Goal: Task Accomplishment & Management: Use online tool/utility

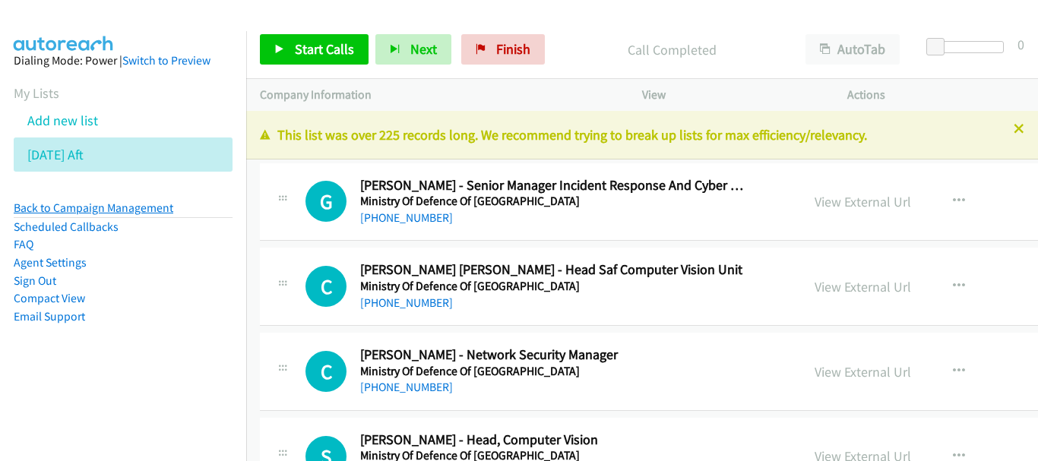
click at [156, 205] on link "Back to Campaign Management" at bounding box center [94, 208] width 160 height 14
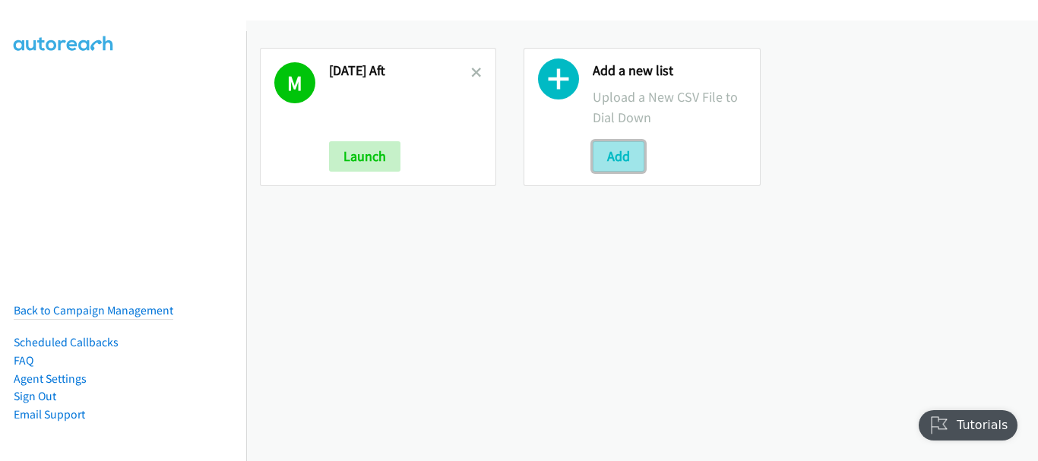
click at [618, 160] on button "Add" at bounding box center [618, 156] width 52 height 30
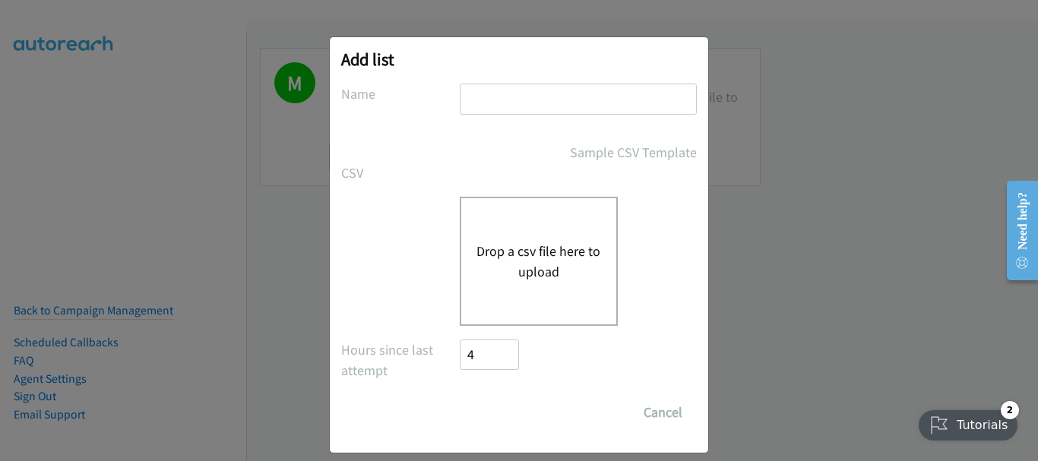
click at [551, 115] on div at bounding box center [578, 106] width 237 height 45
click at [551, 99] on input "text" at bounding box center [578, 99] width 237 height 31
type input "OT"
click at [557, 238] on div "Drop a csv file here to upload" at bounding box center [539, 261] width 158 height 129
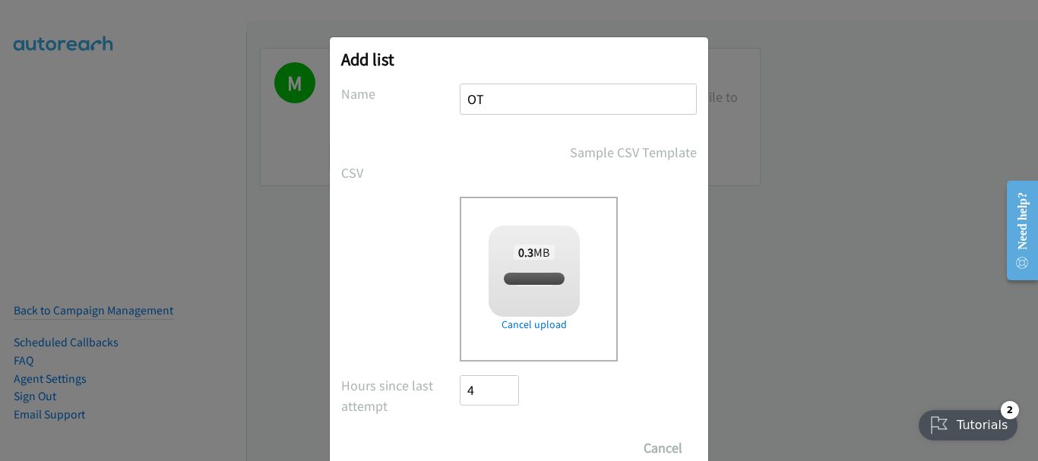
checkbox input "true"
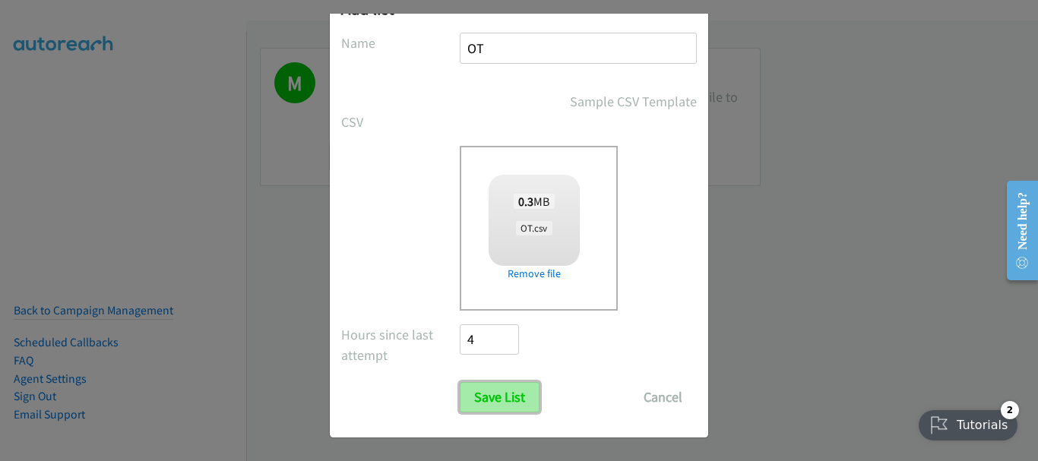
click at [497, 390] on input "Save List" at bounding box center [500, 397] width 80 height 30
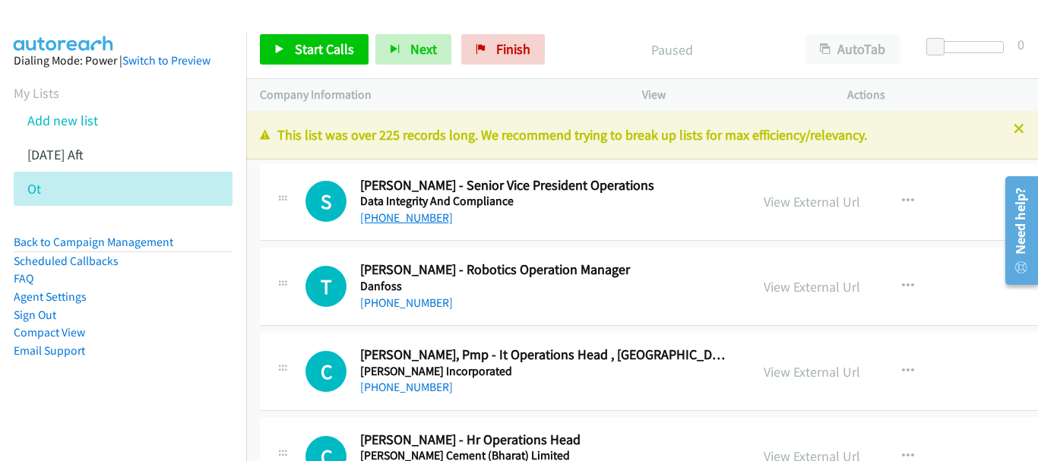
click at [409, 217] on link "[PHONE_NUMBER]" at bounding box center [406, 217] width 93 height 14
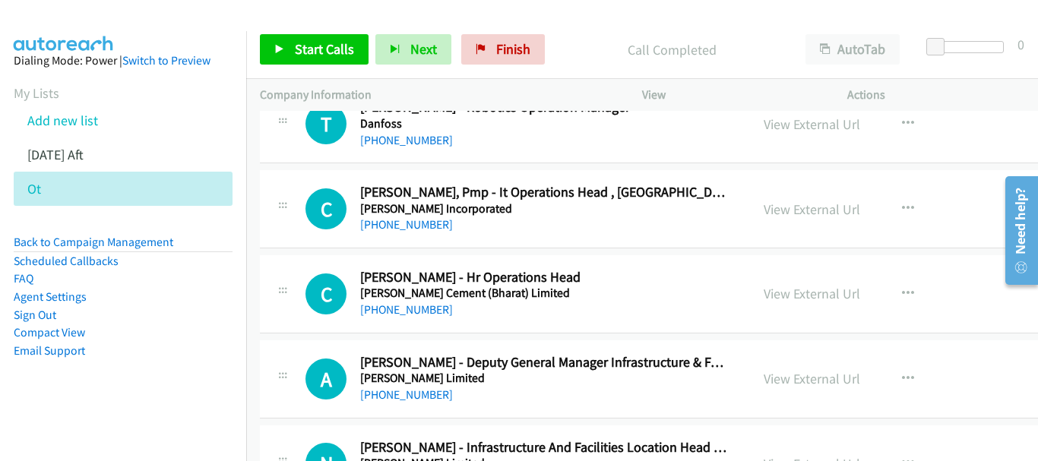
scroll to position [228, 0]
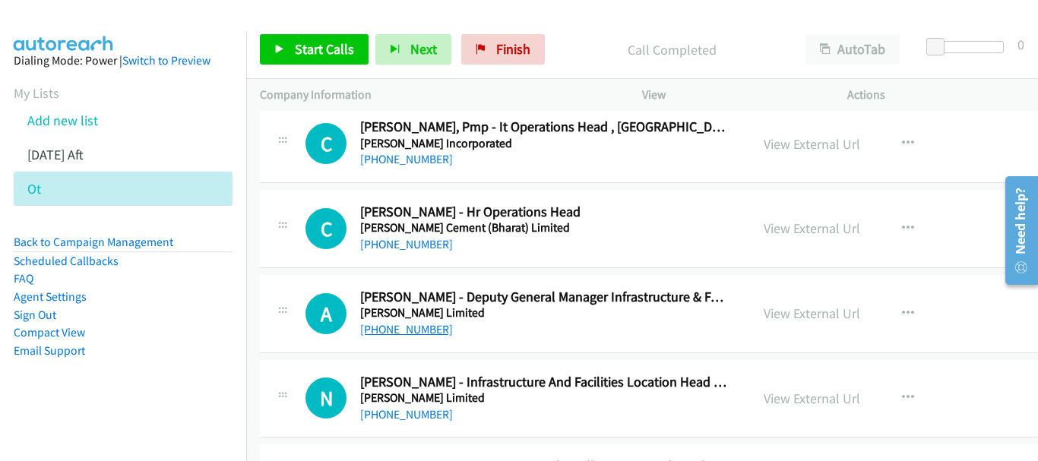
click at [391, 333] on link "[PHONE_NUMBER]" at bounding box center [406, 329] width 93 height 14
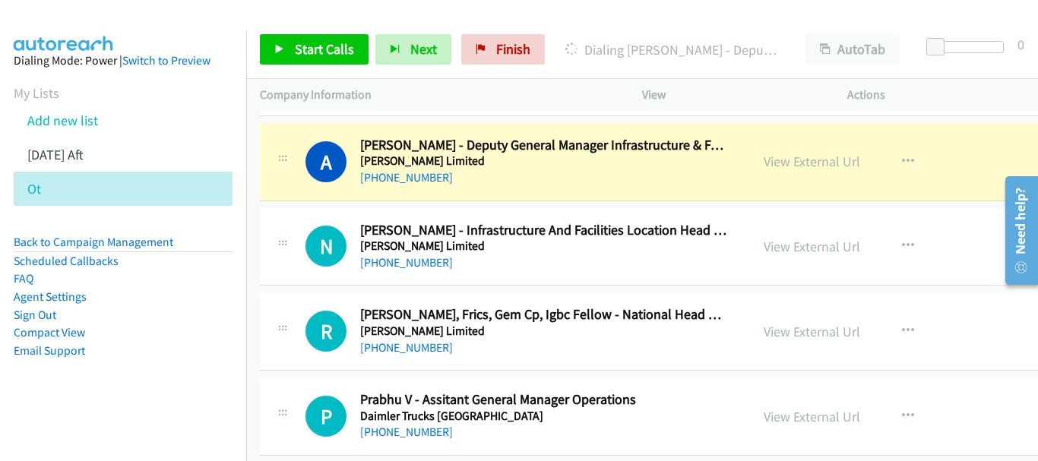
scroll to position [456, 0]
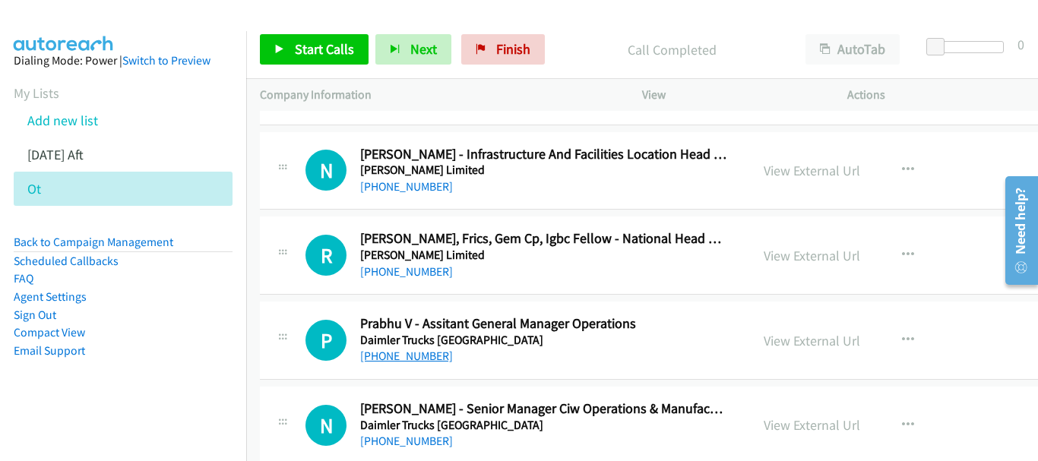
click at [413, 359] on link "[PHONE_NUMBER]" at bounding box center [406, 356] width 93 height 14
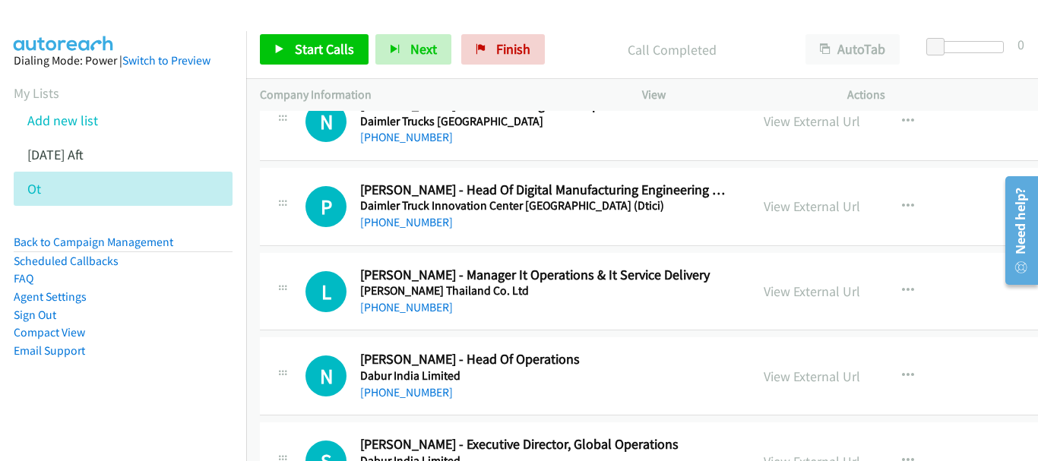
scroll to position [836, 0]
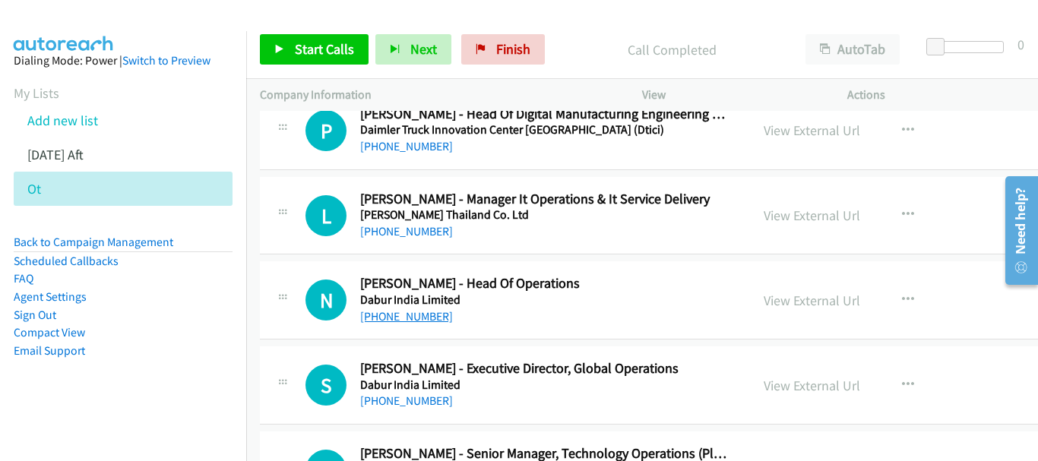
click at [426, 315] on link "[PHONE_NUMBER]" at bounding box center [406, 316] width 93 height 14
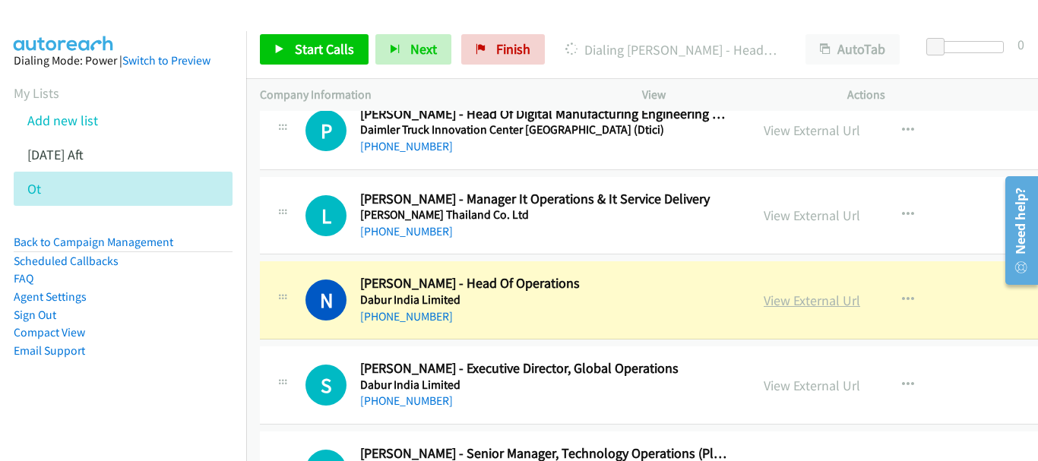
click at [778, 294] on link "View External Url" at bounding box center [811, 300] width 96 height 17
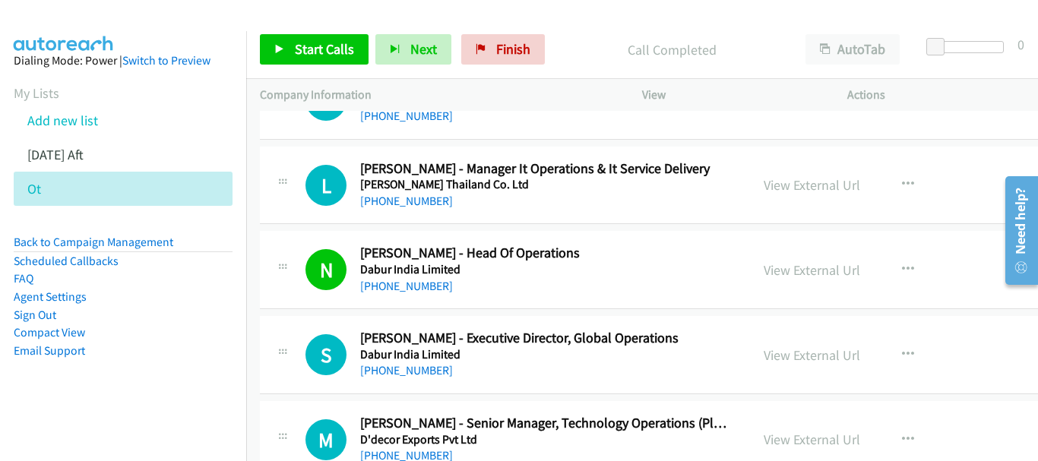
scroll to position [911, 0]
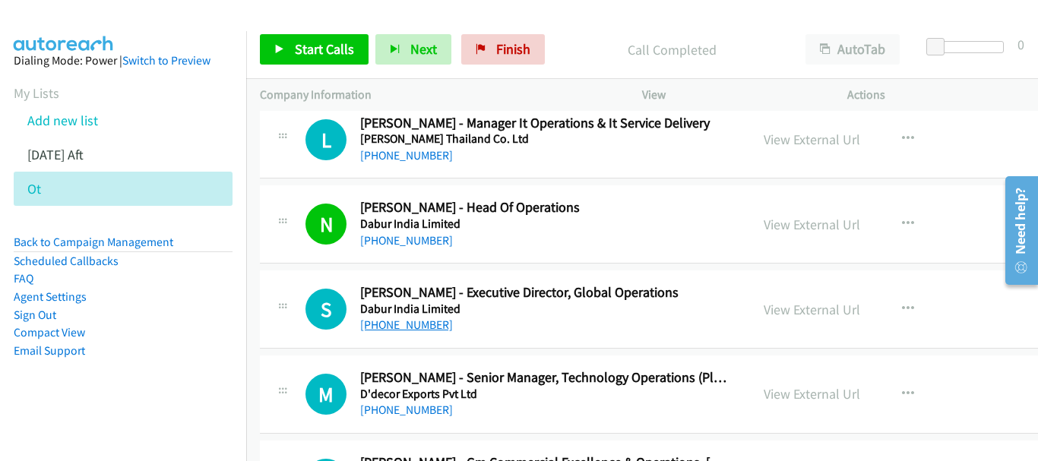
click at [414, 327] on link "[PHONE_NUMBER]" at bounding box center [406, 325] width 93 height 14
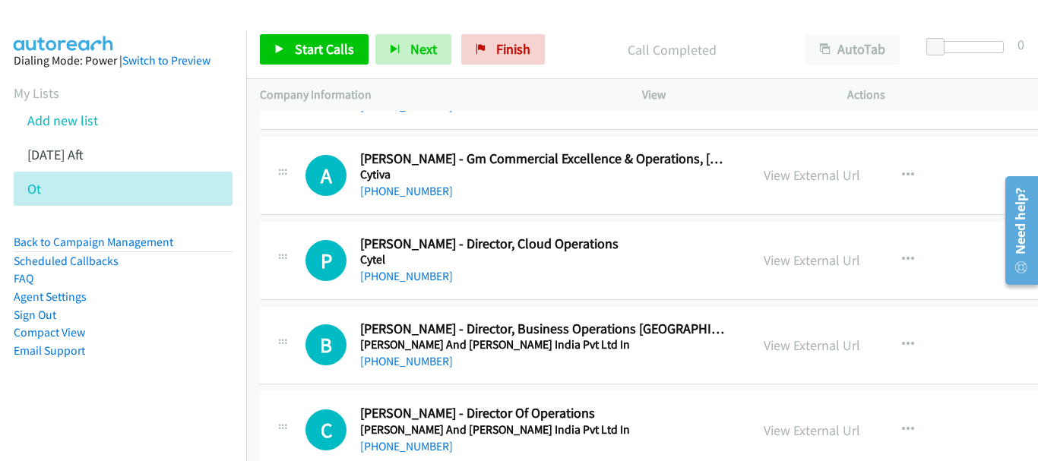
scroll to position [1291, 0]
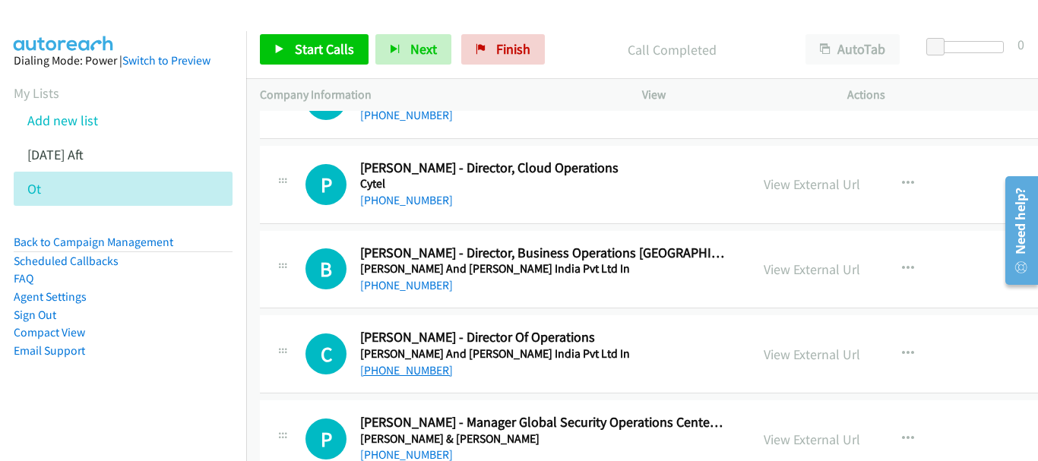
click at [427, 374] on link "[PHONE_NUMBER]" at bounding box center [406, 370] width 93 height 14
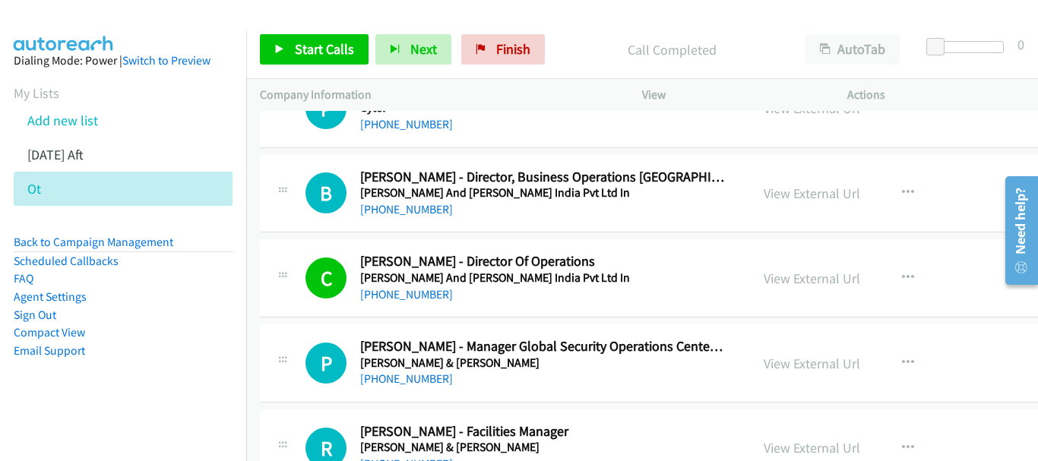
scroll to position [1443, 0]
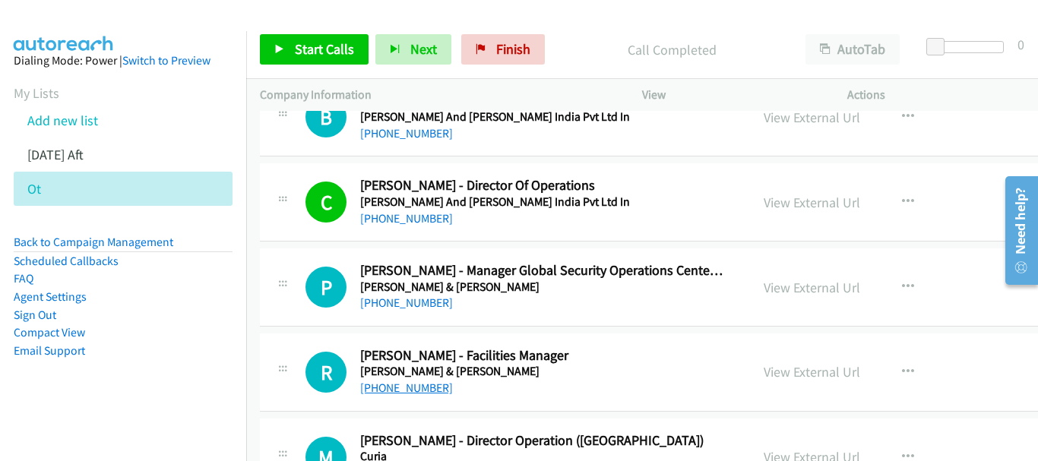
click at [418, 384] on link "[PHONE_NUMBER]" at bounding box center [406, 388] width 93 height 14
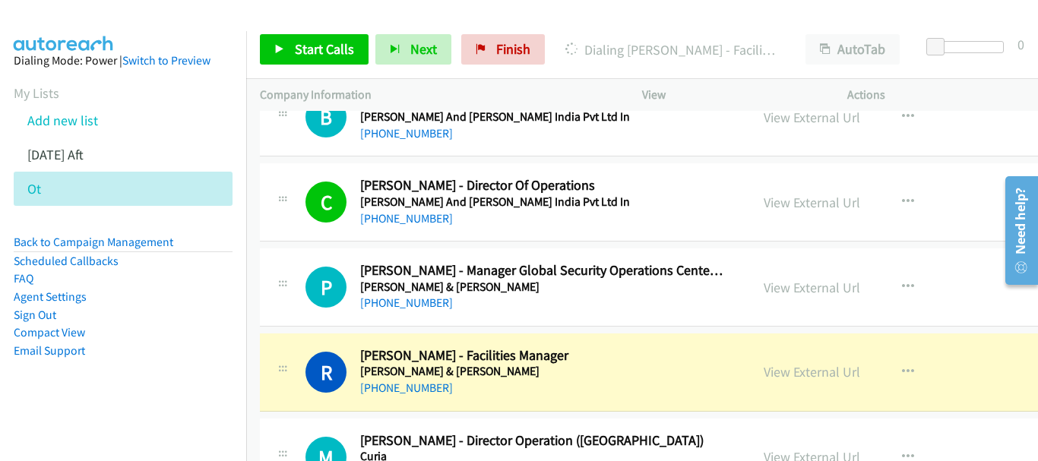
scroll to position [1595, 0]
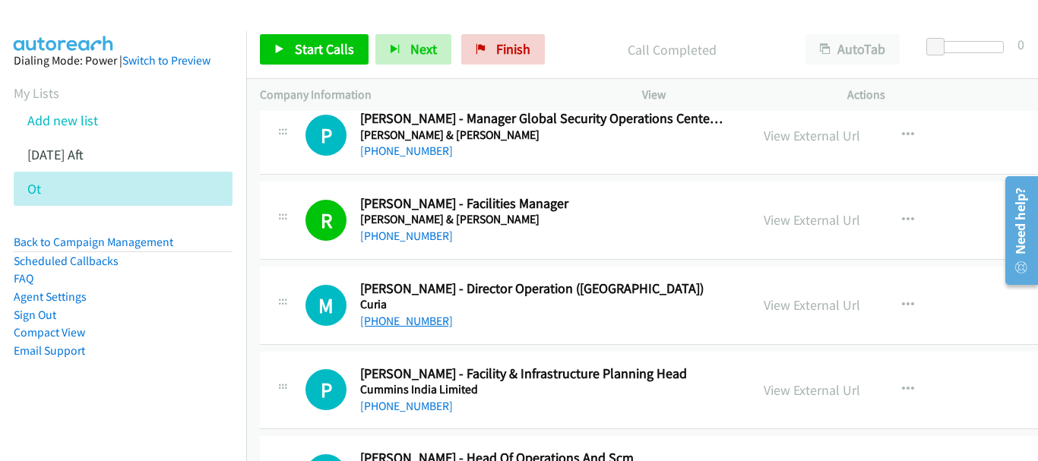
click at [400, 327] on link "[PHONE_NUMBER]" at bounding box center [406, 321] width 93 height 14
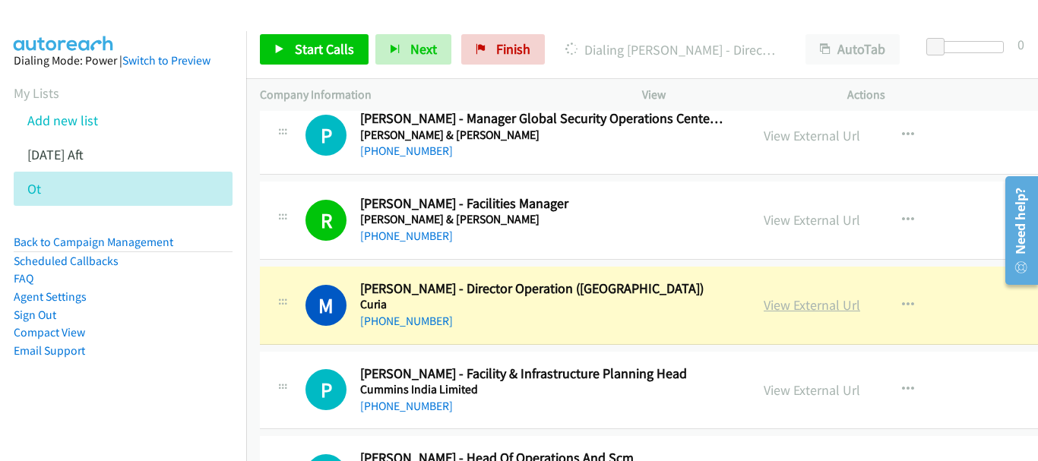
click at [818, 301] on link "View External Url" at bounding box center [811, 304] width 96 height 17
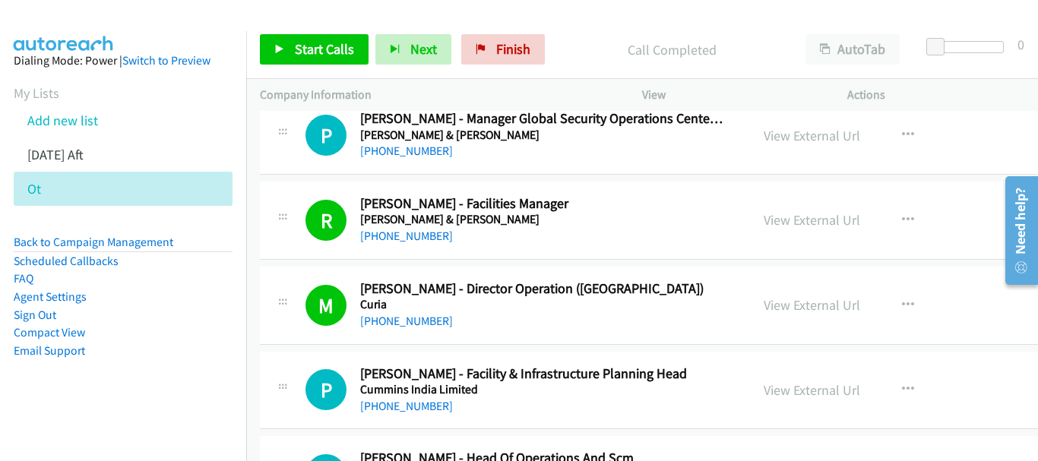
scroll to position [1671, 0]
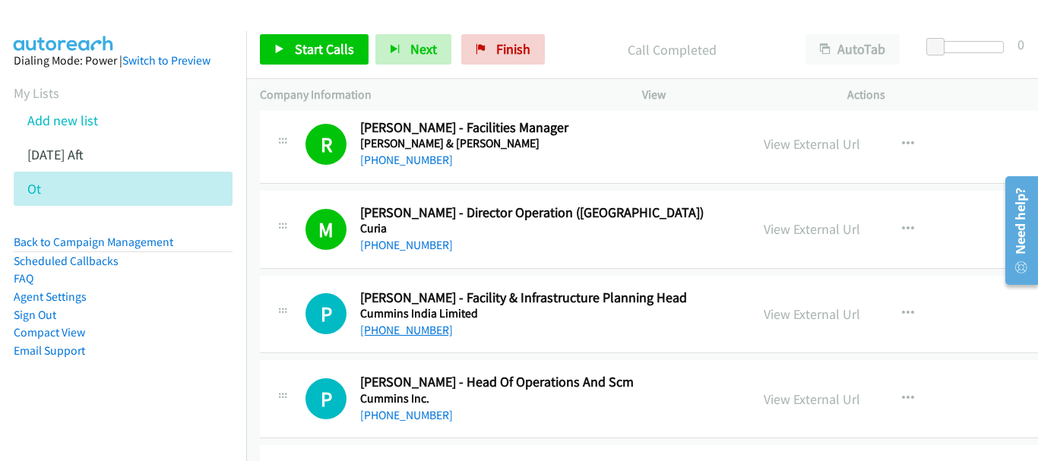
click at [400, 330] on link "[PHONE_NUMBER]" at bounding box center [406, 330] width 93 height 14
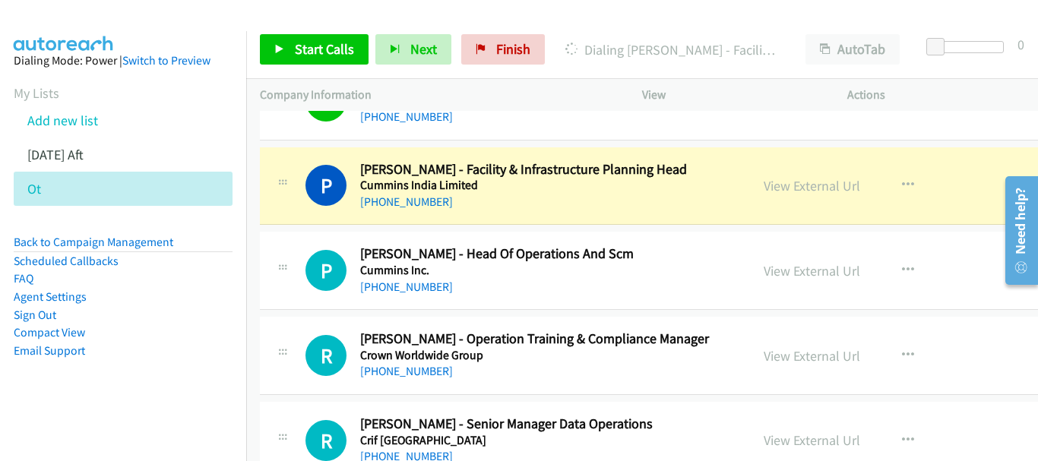
scroll to position [1823, 0]
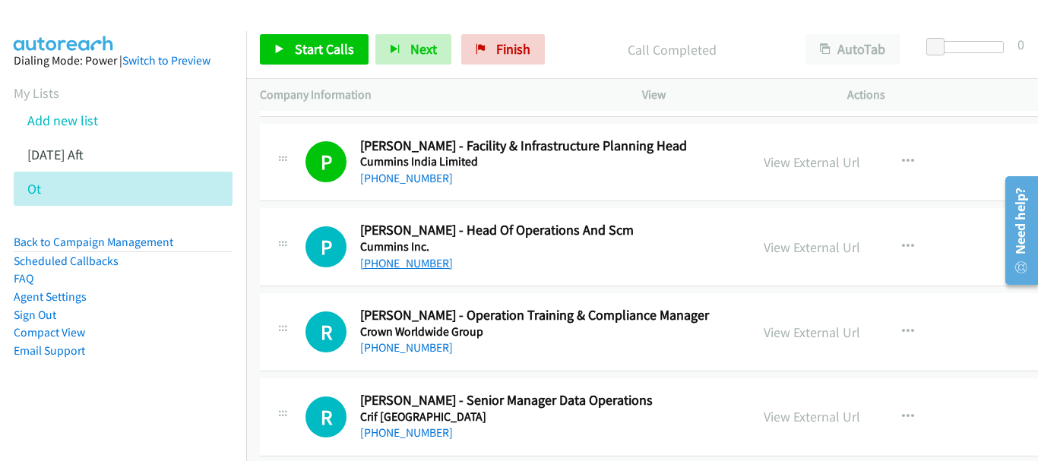
click at [418, 261] on link "[PHONE_NUMBER]" at bounding box center [406, 263] width 93 height 14
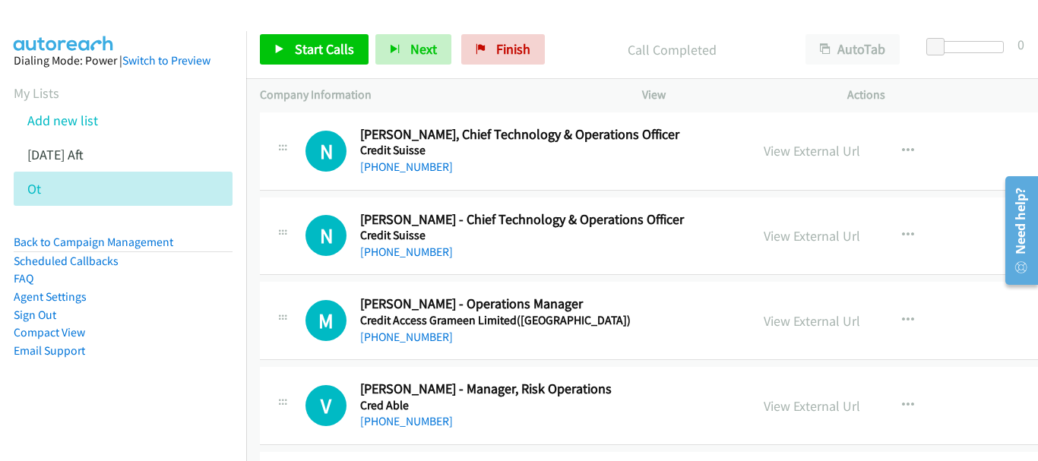
scroll to position [3114, 0]
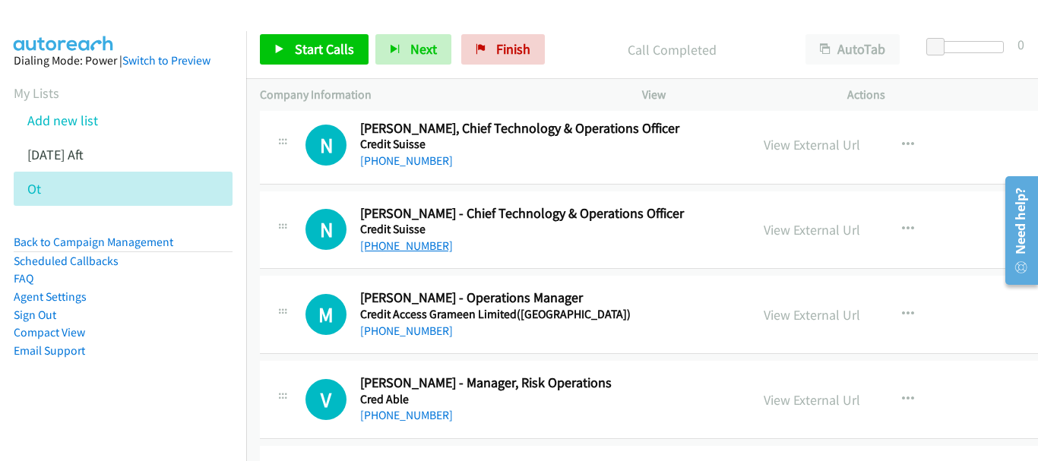
click at [408, 246] on link "[PHONE_NUMBER]" at bounding box center [406, 246] width 93 height 14
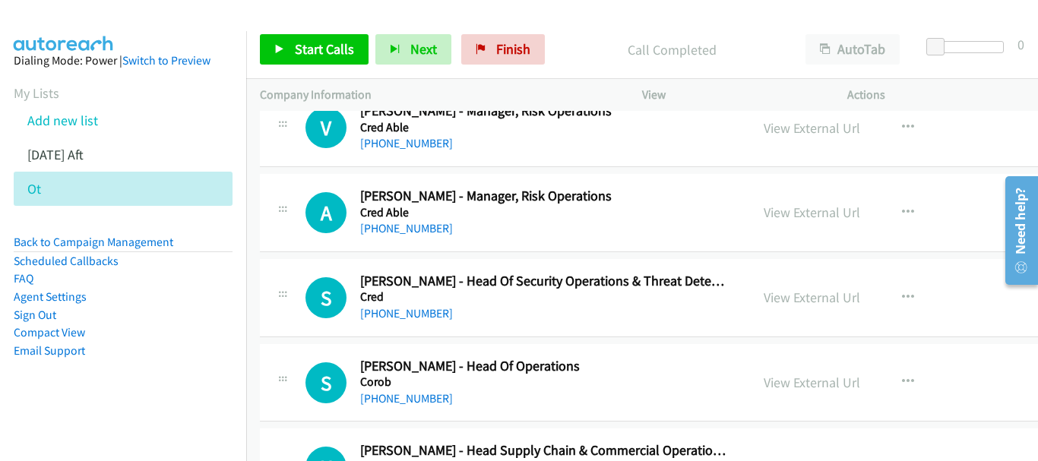
scroll to position [3494, 0]
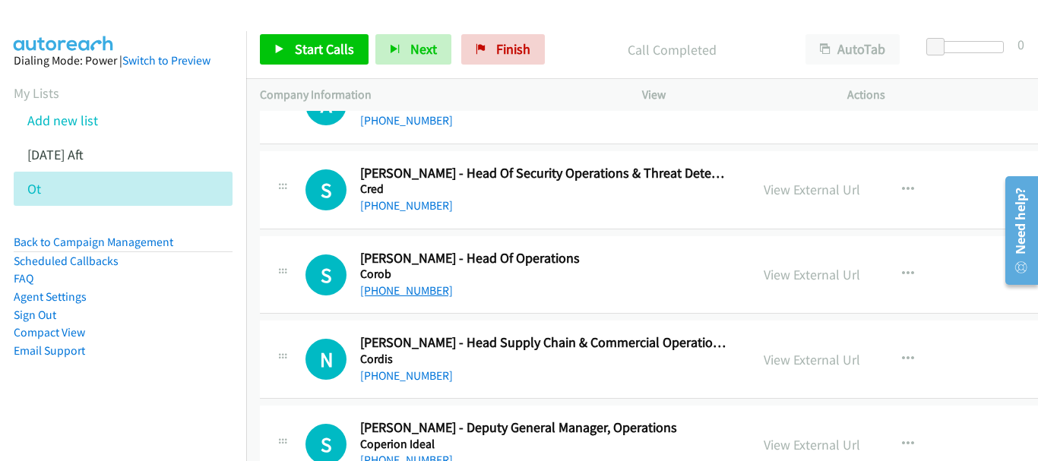
click at [420, 289] on link "[PHONE_NUMBER]" at bounding box center [406, 290] width 93 height 14
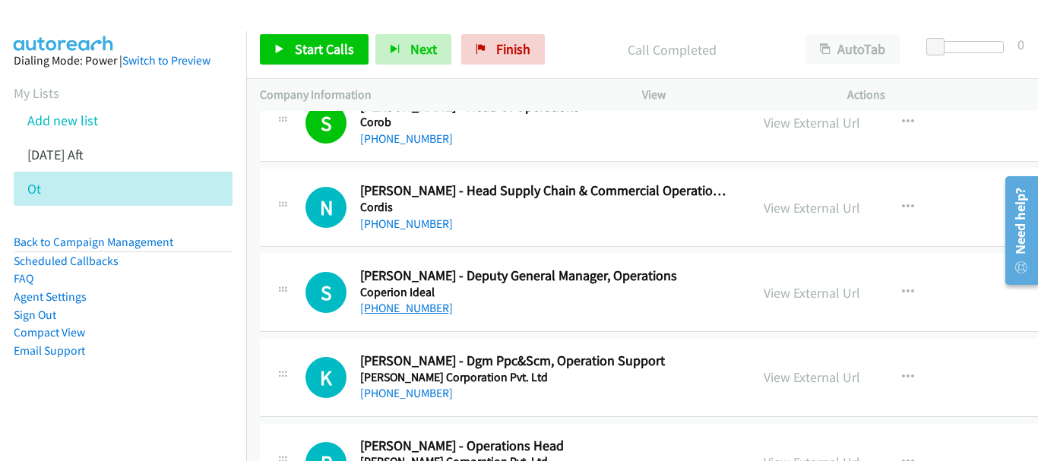
click at [423, 308] on link "[PHONE_NUMBER]" at bounding box center [406, 308] width 93 height 14
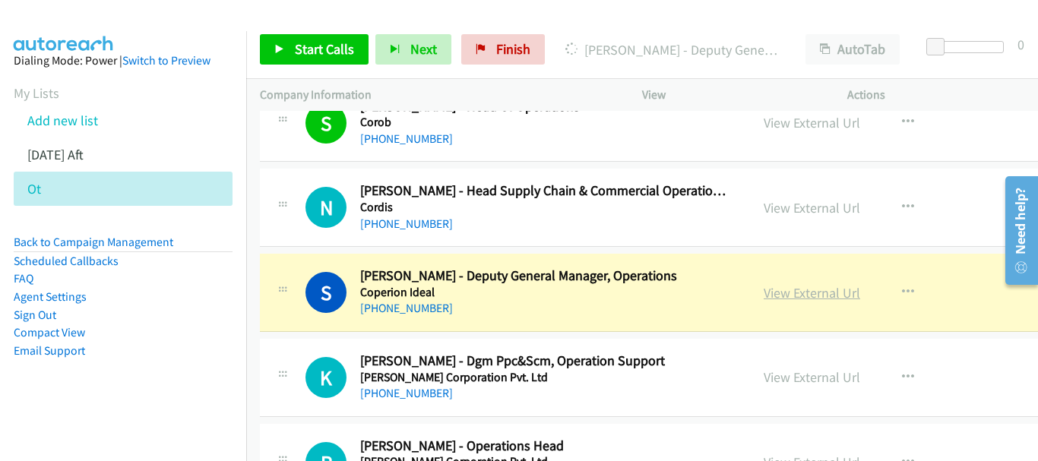
click at [763, 292] on link "View External Url" at bounding box center [811, 292] width 96 height 17
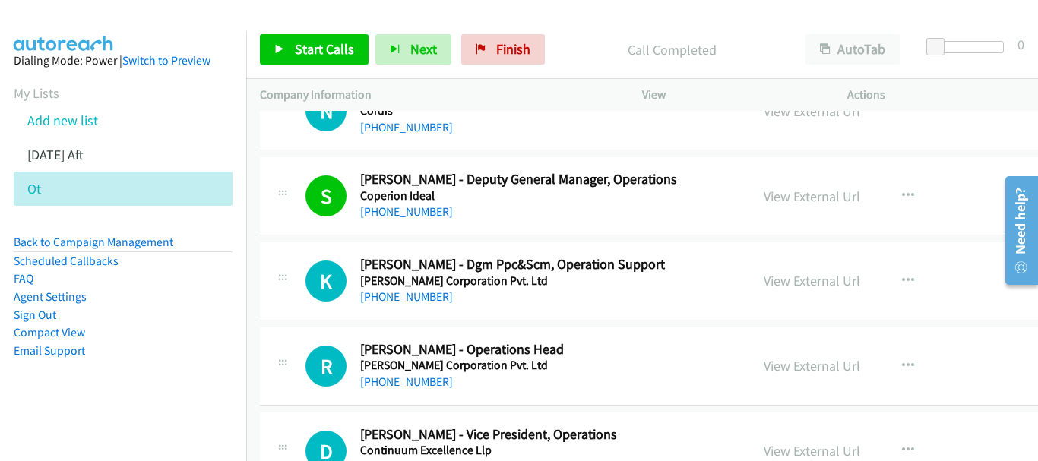
scroll to position [3798, 0]
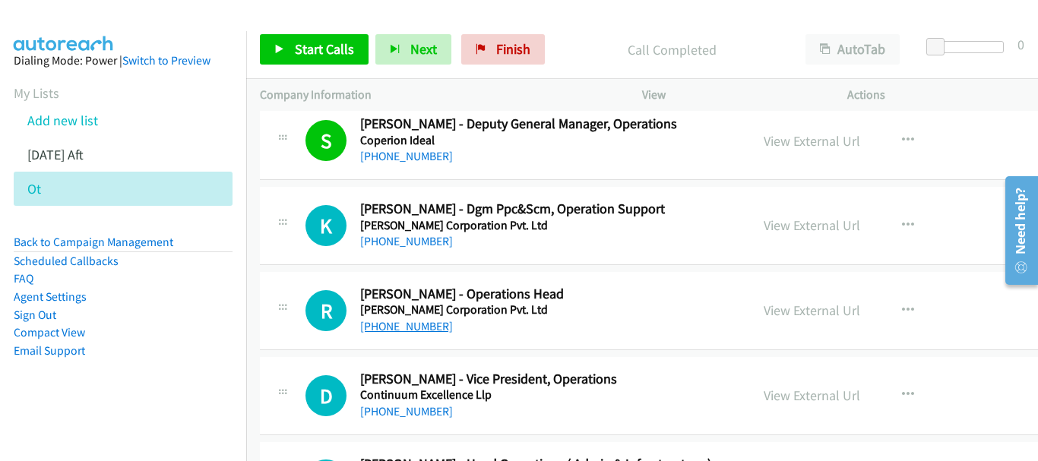
click at [397, 330] on link "[PHONE_NUMBER]" at bounding box center [406, 326] width 93 height 14
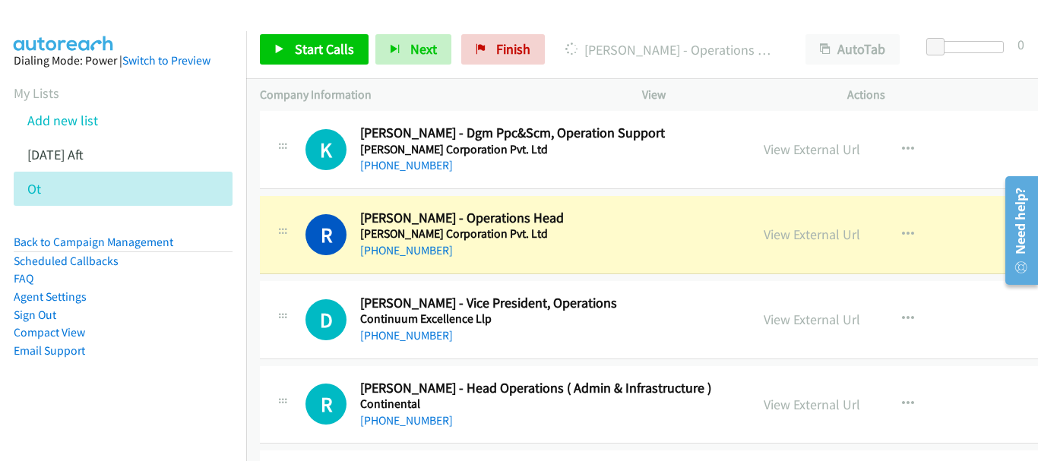
scroll to position [3950, 0]
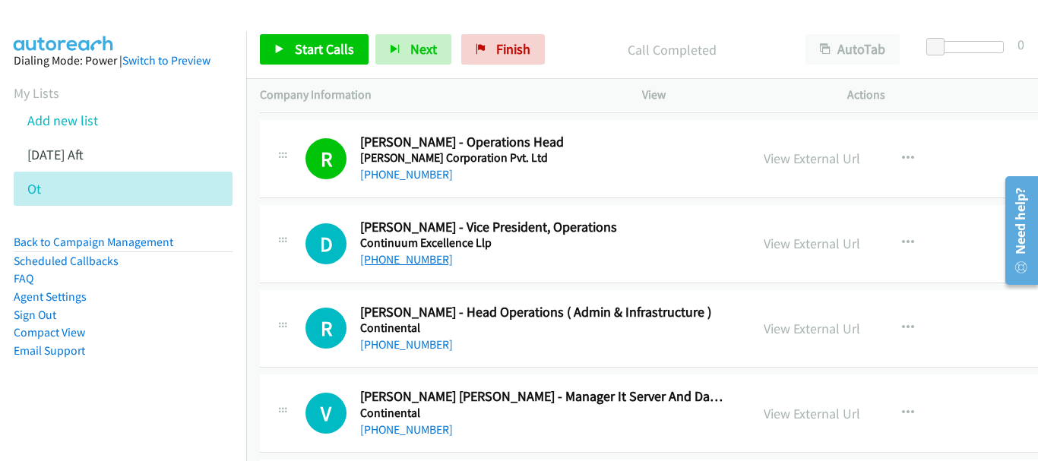
click at [371, 256] on link "[PHONE_NUMBER]" at bounding box center [406, 259] width 93 height 14
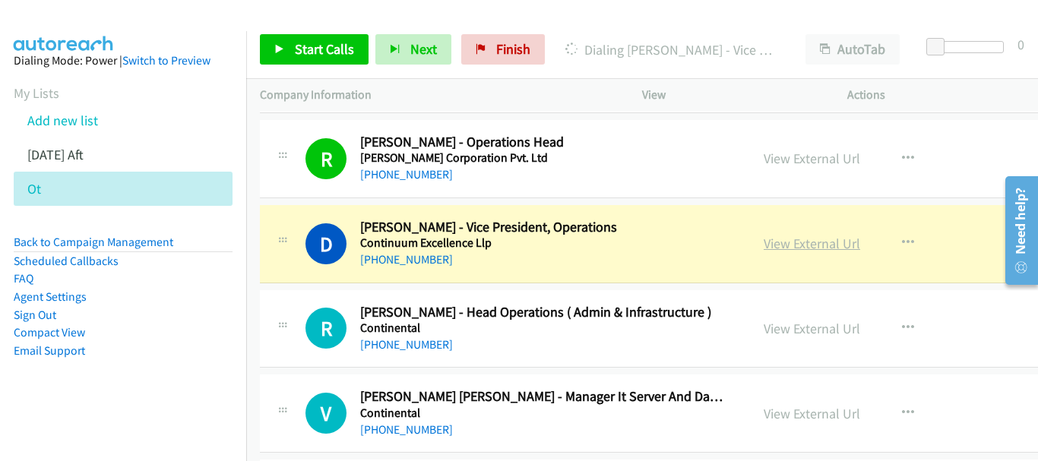
click at [763, 239] on link "View External Url" at bounding box center [811, 243] width 96 height 17
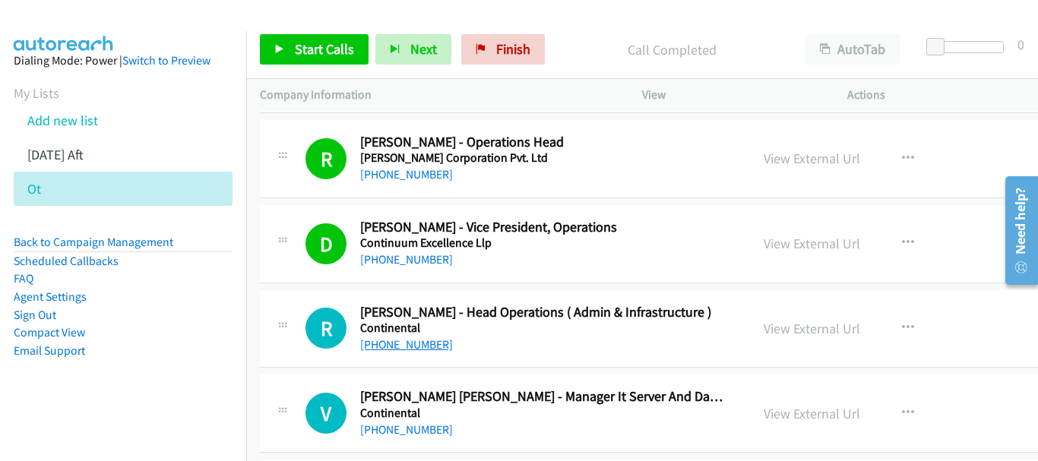
click at [384, 349] on link "[PHONE_NUMBER]" at bounding box center [406, 344] width 93 height 14
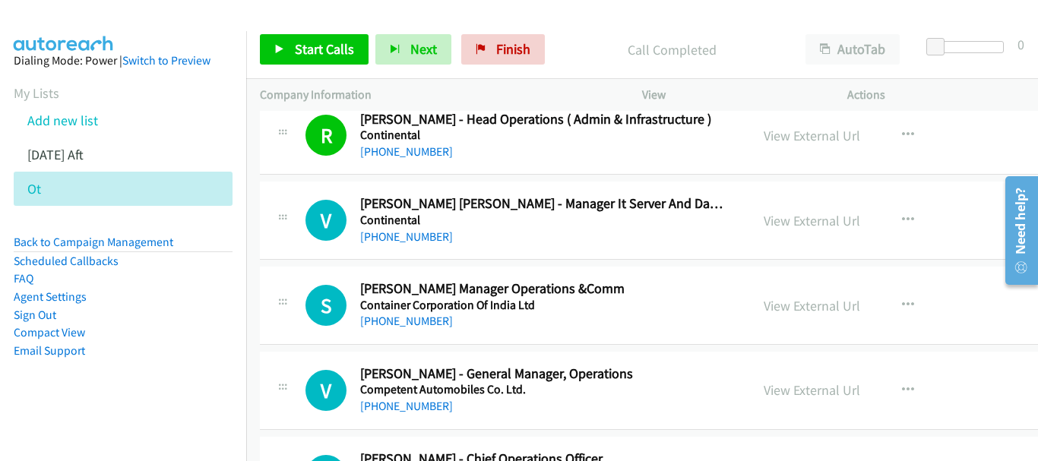
scroll to position [4178, 0]
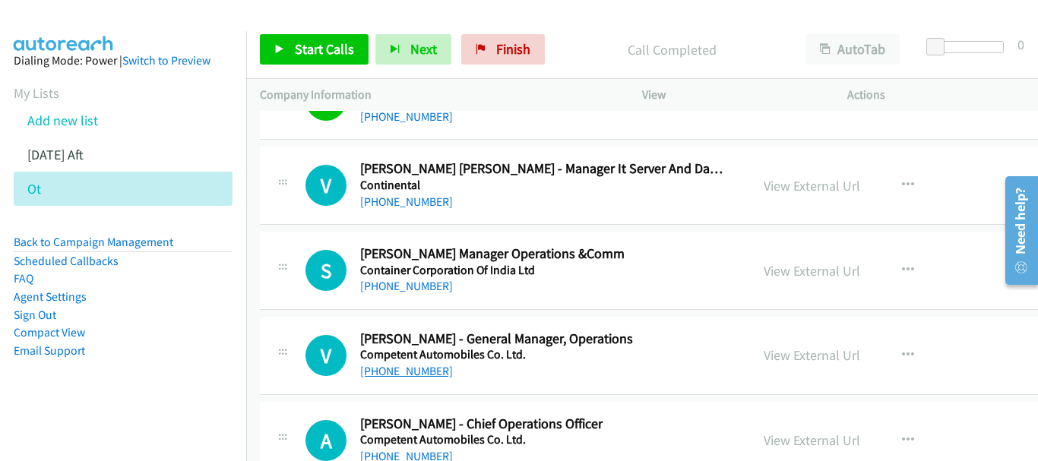
click at [405, 374] on link "[PHONE_NUMBER]" at bounding box center [406, 371] width 93 height 14
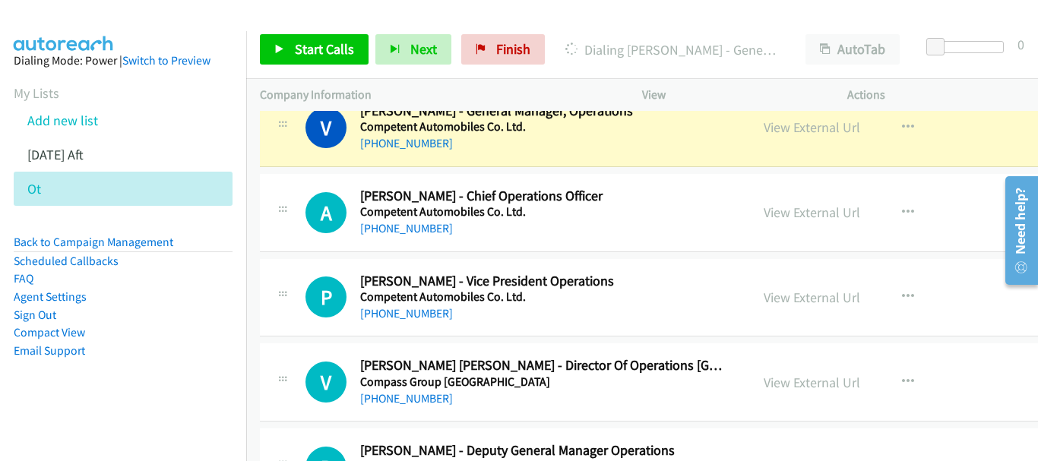
scroll to position [4330, 0]
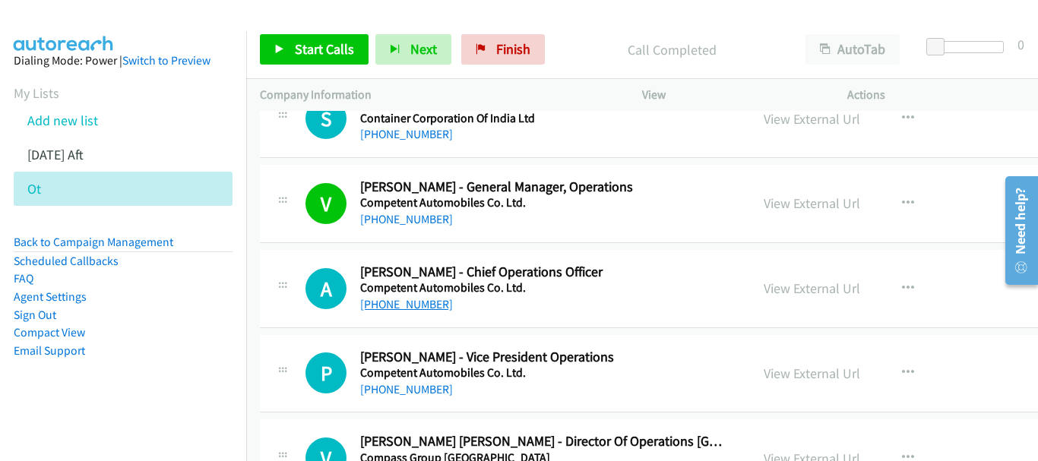
click at [425, 309] on link "[PHONE_NUMBER]" at bounding box center [406, 304] width 93 height 14
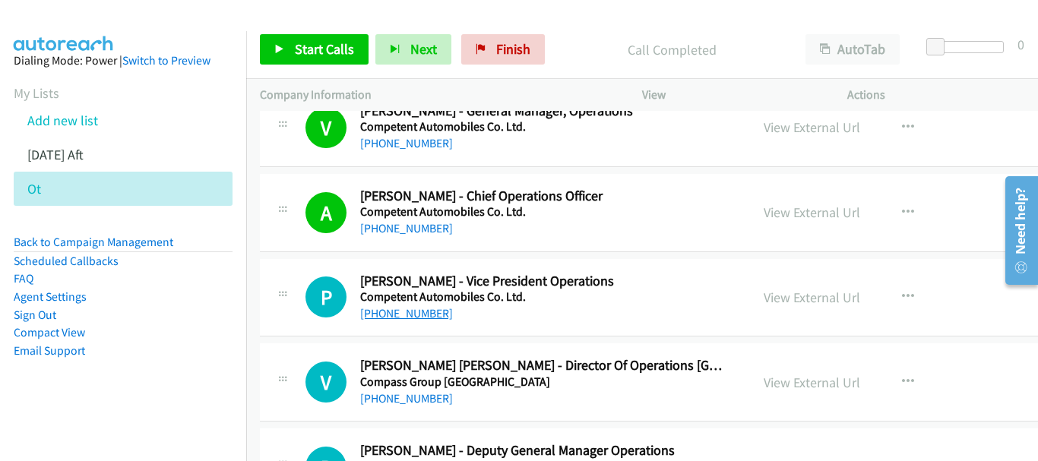
click at [401, 311] on link "[PHONE_NUMBER]" at bounding box center [406, 313] width 93 height 14
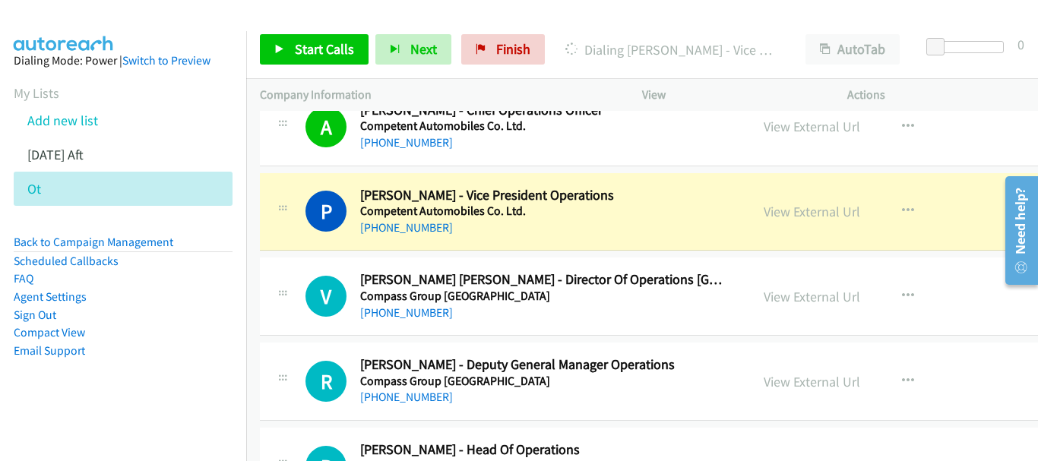
scroll to position [4482, 0]
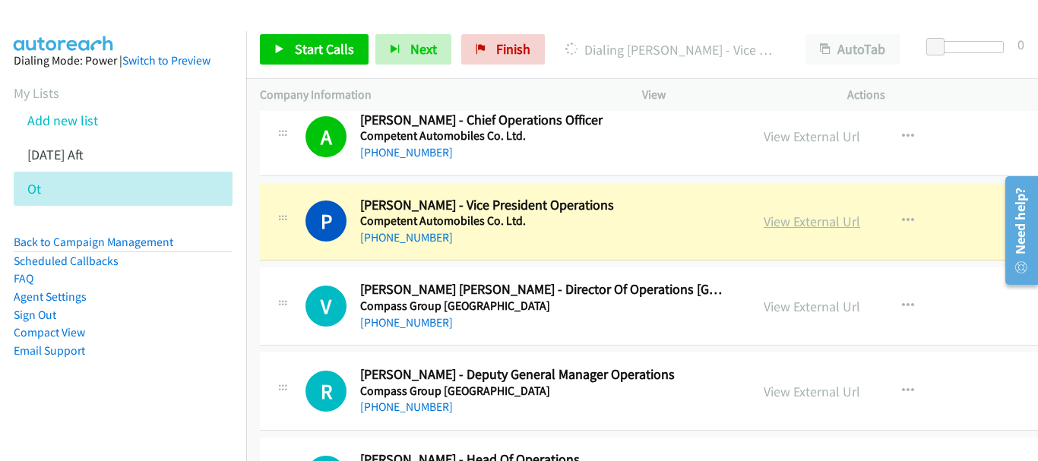
click at [775, 216] on link "View External Url" at bounding box center [811, 221] width 96 height 17
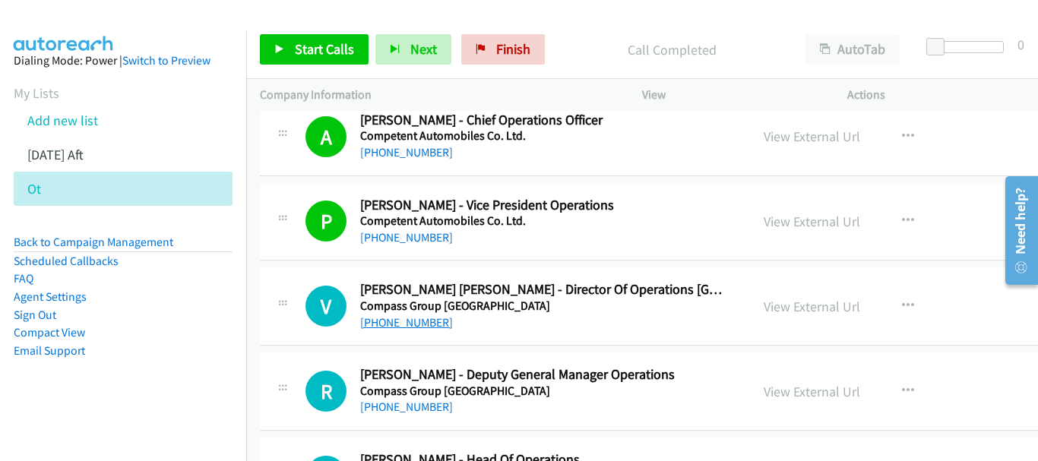
click at [431, 328] on link "[PHONE_NUMBER]" at bounding box center [406, 322] width 93 height 14
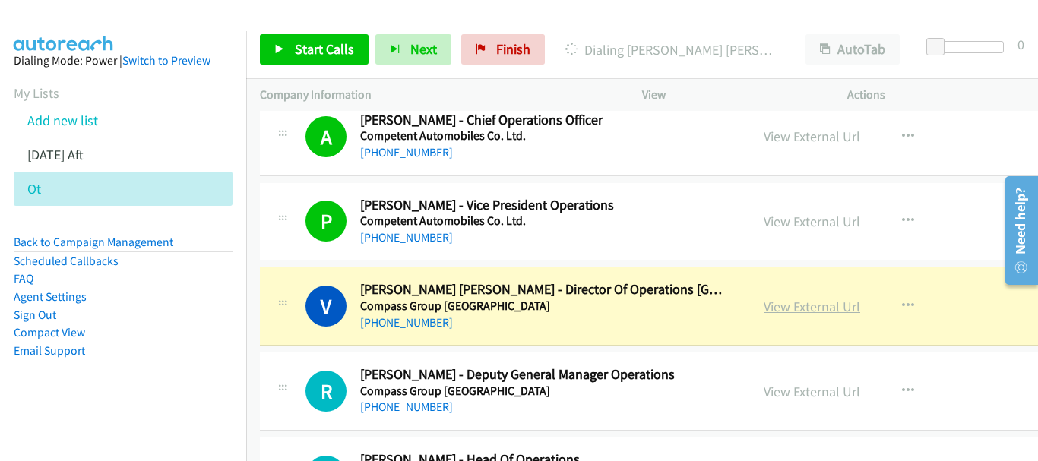
click at [763, 307] on link "View External Url" at bounding box center [811, 306] width 96 height 17
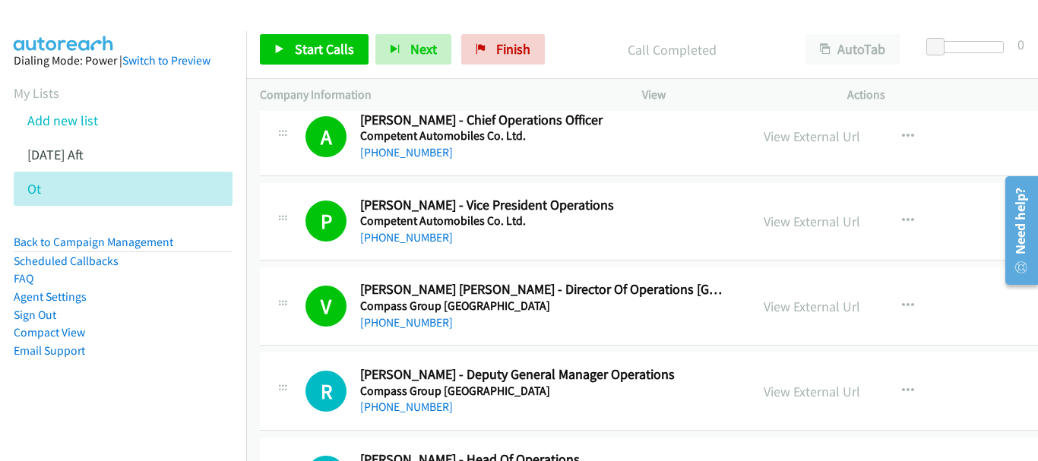
scroll to position [4633, 0]
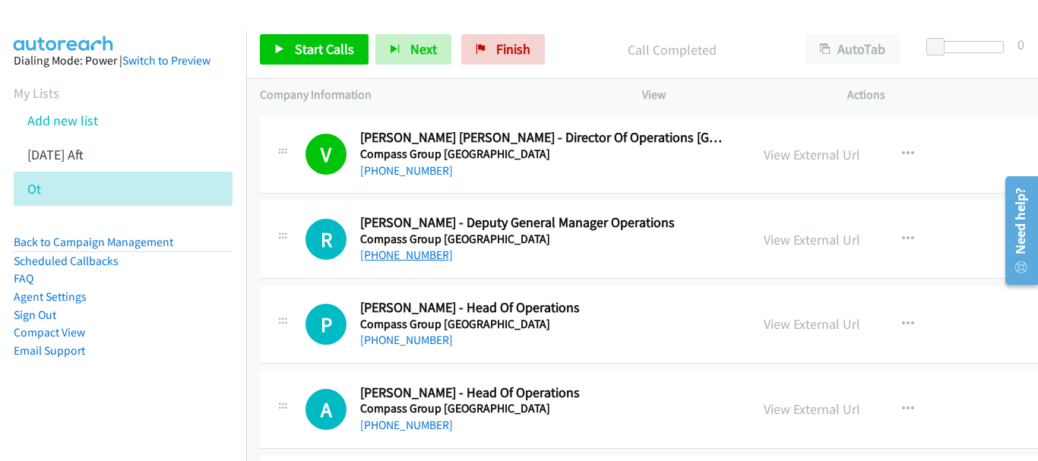
click at [431, 257] on link "[PHONE_NUMBER]" at bounding box center [406, 255] width 93 height 14
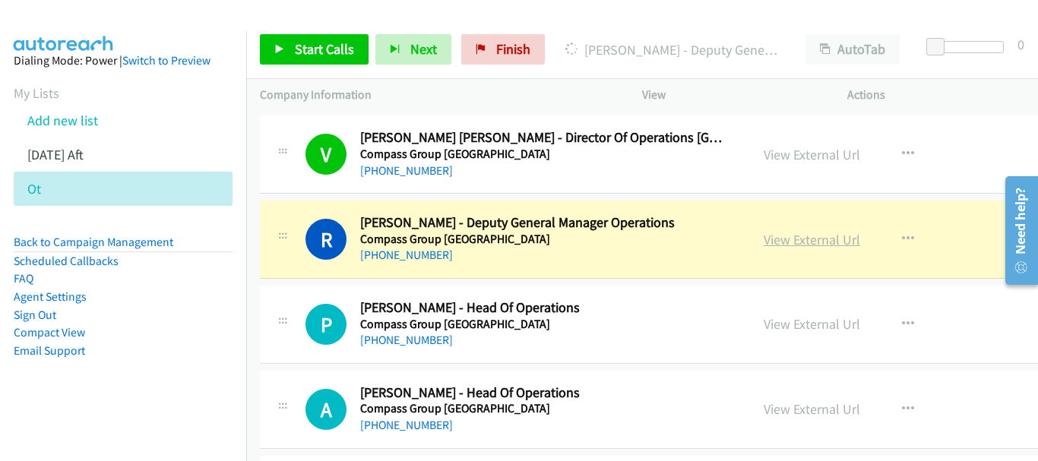
click at [763, 238] on link "View External Url" at bounding box center [811, 239] width 96 height 17
